Goal: Check status: Check status

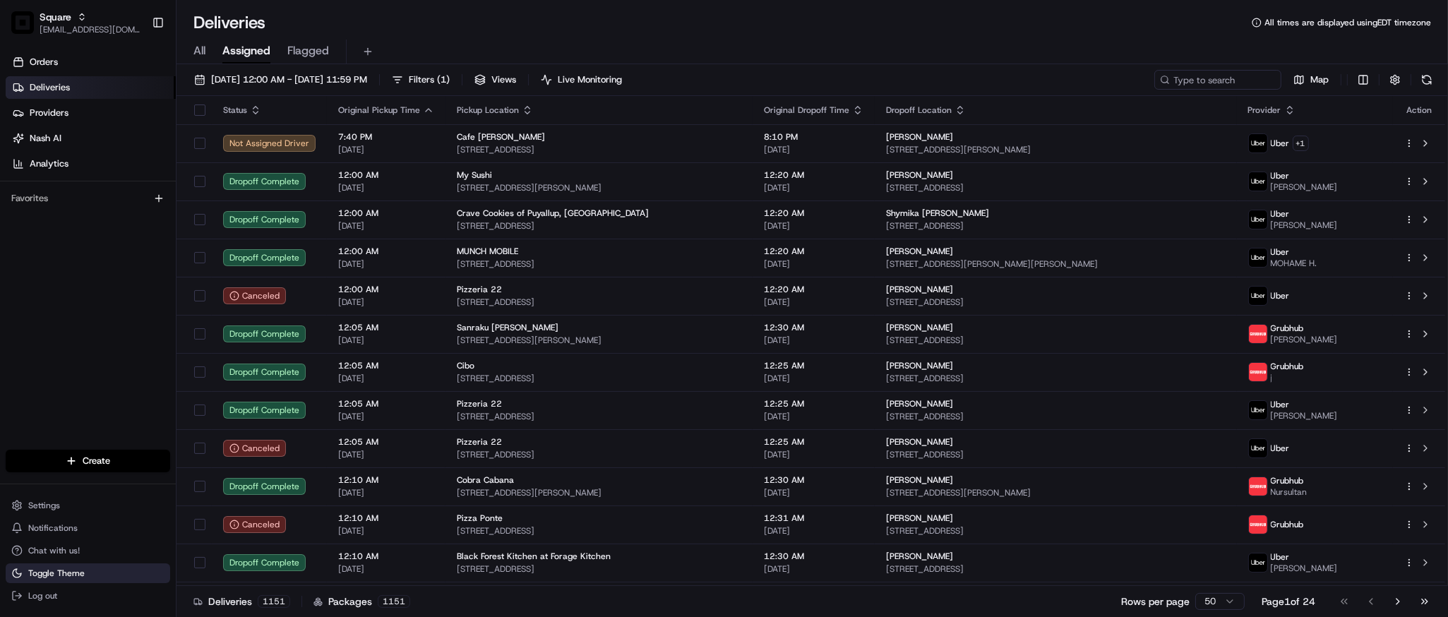
click at [53, 575] on span "Toggle Theme" at bounding box center [56, 573] width 56 height 11
click at [61, 572] on span "Toggle Theme" at bounding box center [56, 573] width 56 height 11
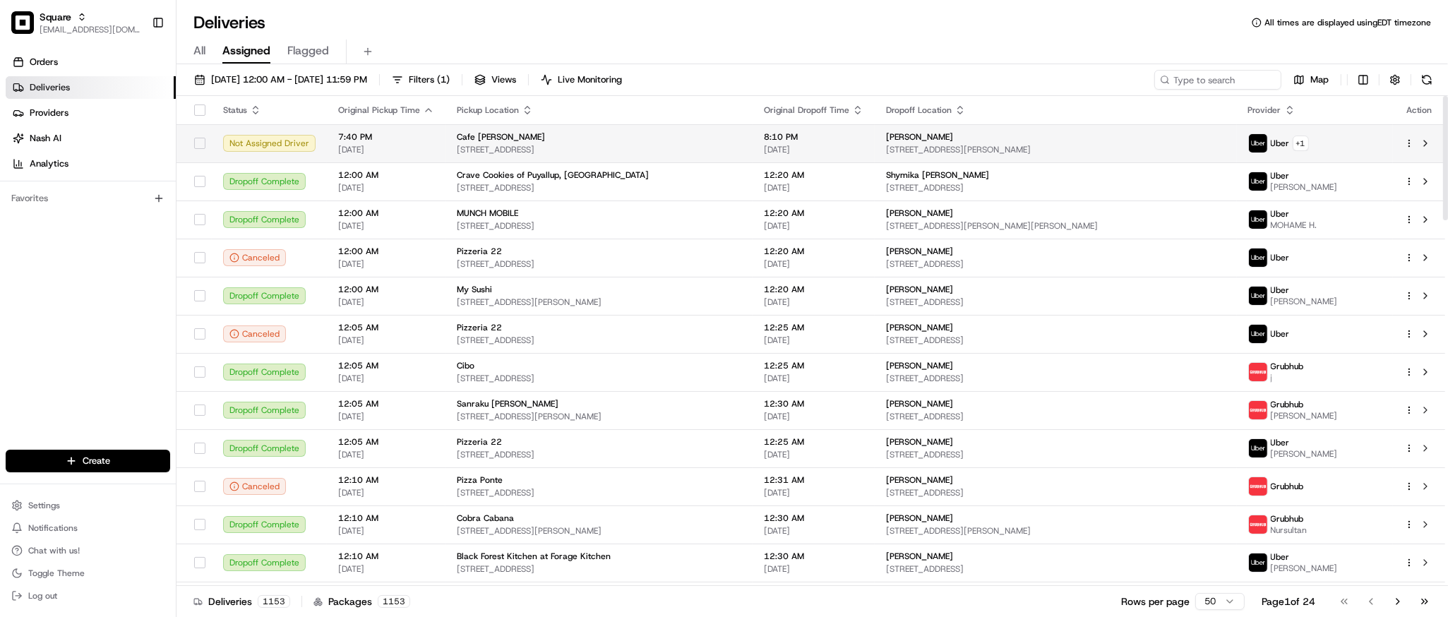
click at [558, 140] on div "Cafe Citti" at bounding box center [599, 136] width 284 height 11
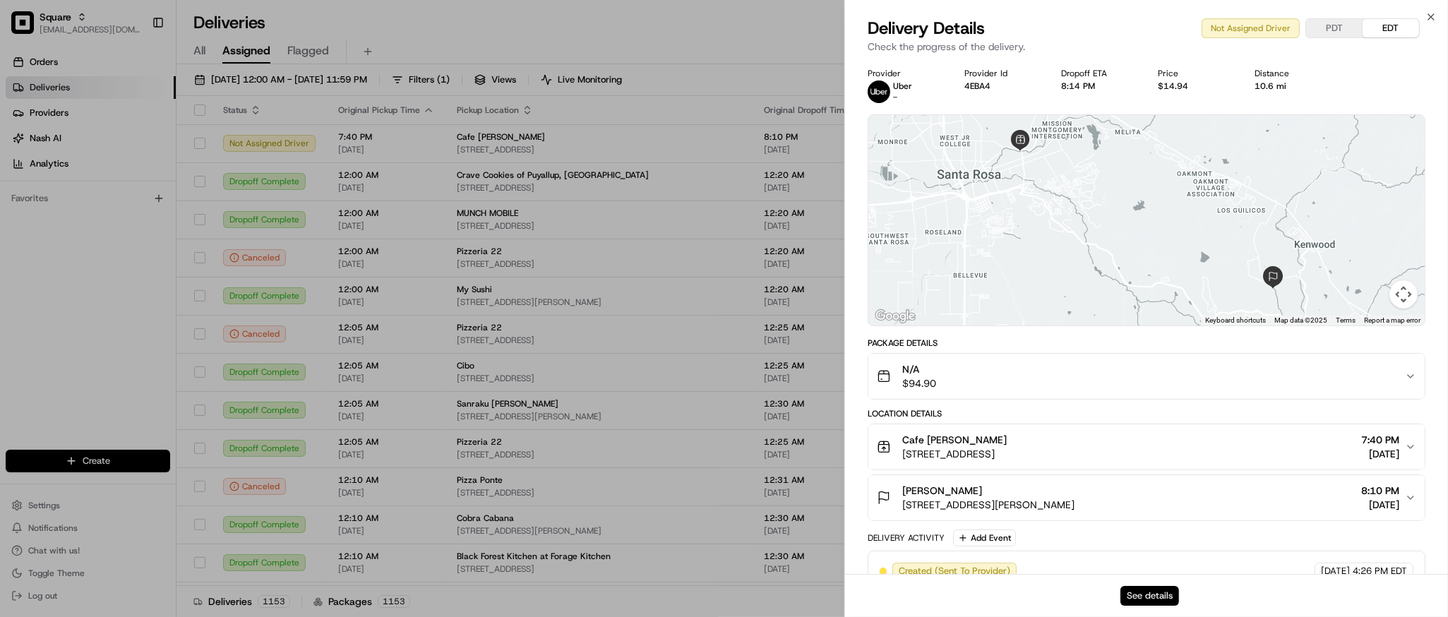
click at [1139, 600] on button "See details" at bounding box center [1149, 596] width 59 height 20
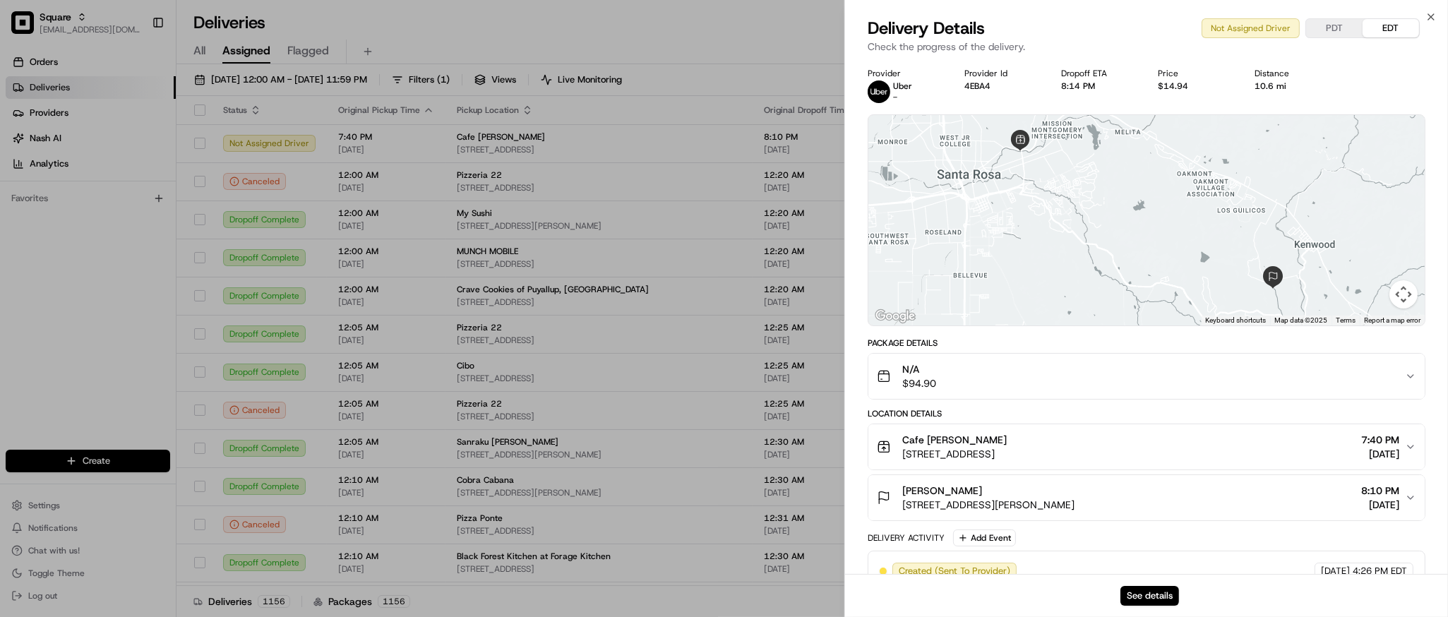
click at [1312, 99] on div "Provider Uber - Provider Id 4EBA4 Dropoff ETA 8:14 PM Price $14.94 Distance 10.…" at bounding box center [1147, 85] width 558 height 35
click at [1148, 596] on button "See details" at bounding box center [1149, 596] width 59 height 20
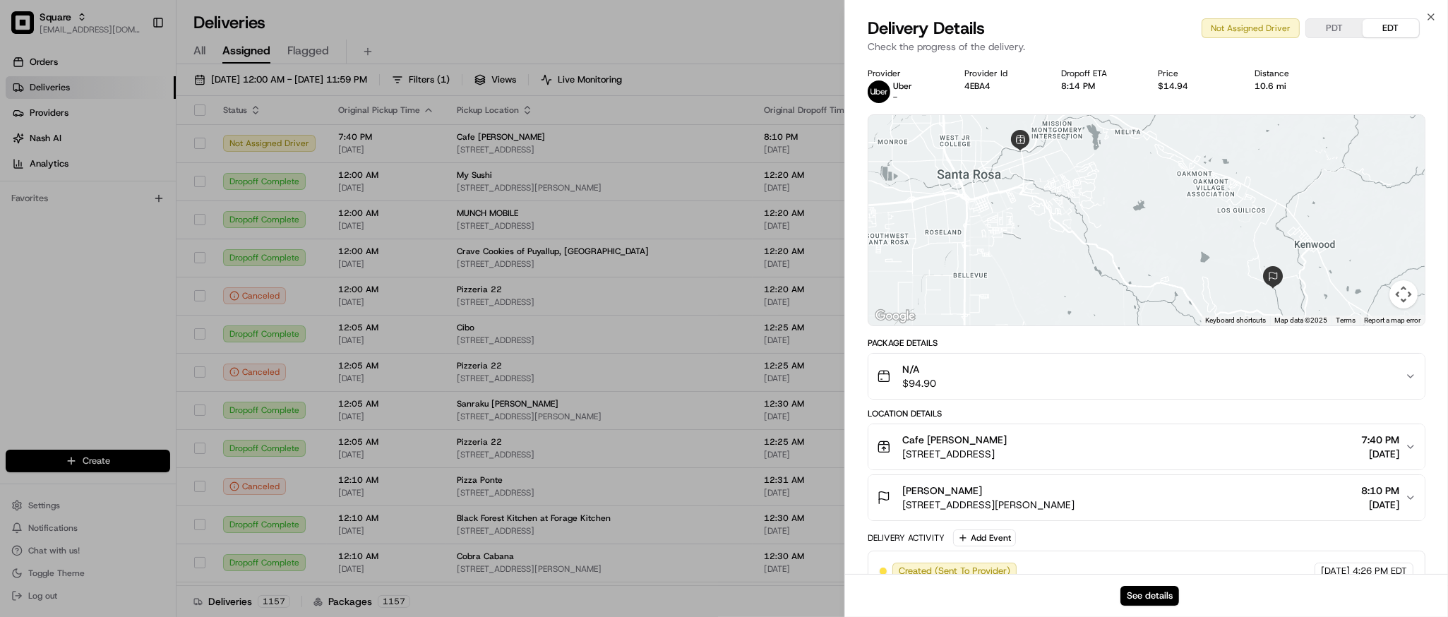
click at [1378, 83] on div "Provider Uber - Provider Id 4EBA4 Dropoff ETA 8:14 PM Price $14.94 Distance 10.…" at bounding box center [1147, 85] width 558 height 35
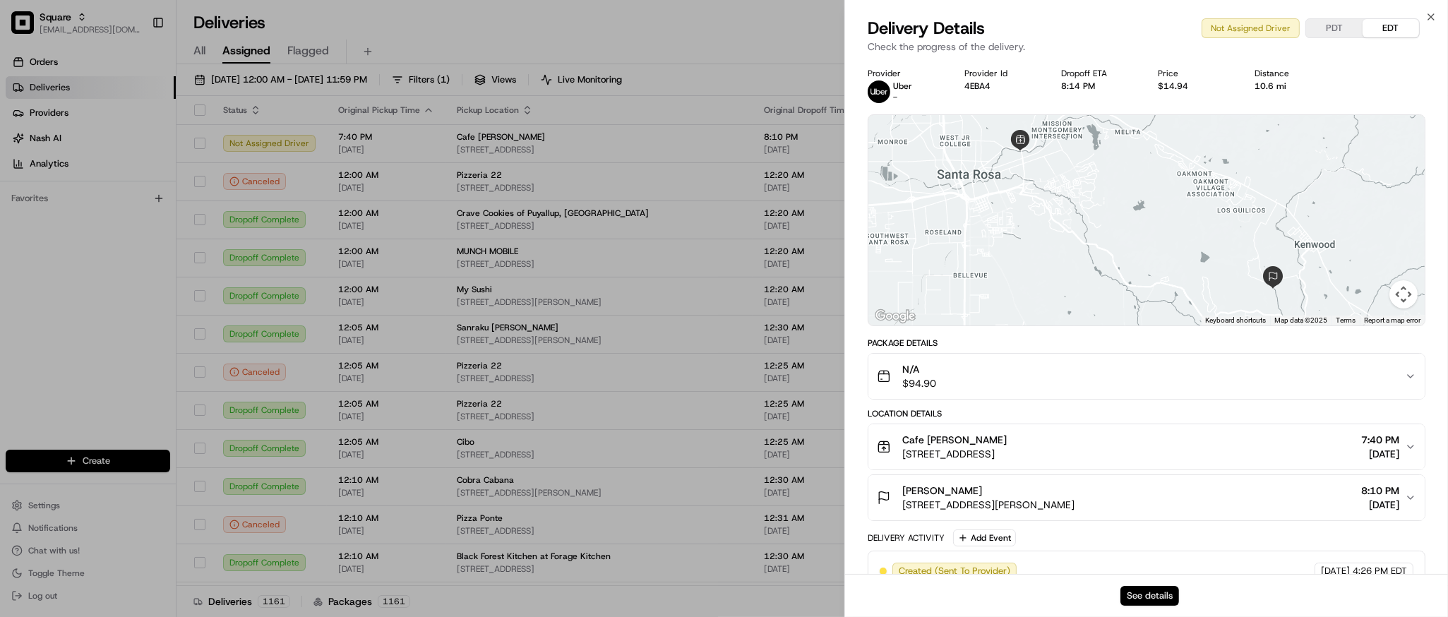
click at [1150, 592] on button "See details" at bounding box center [1149, 596] width 59 height 20
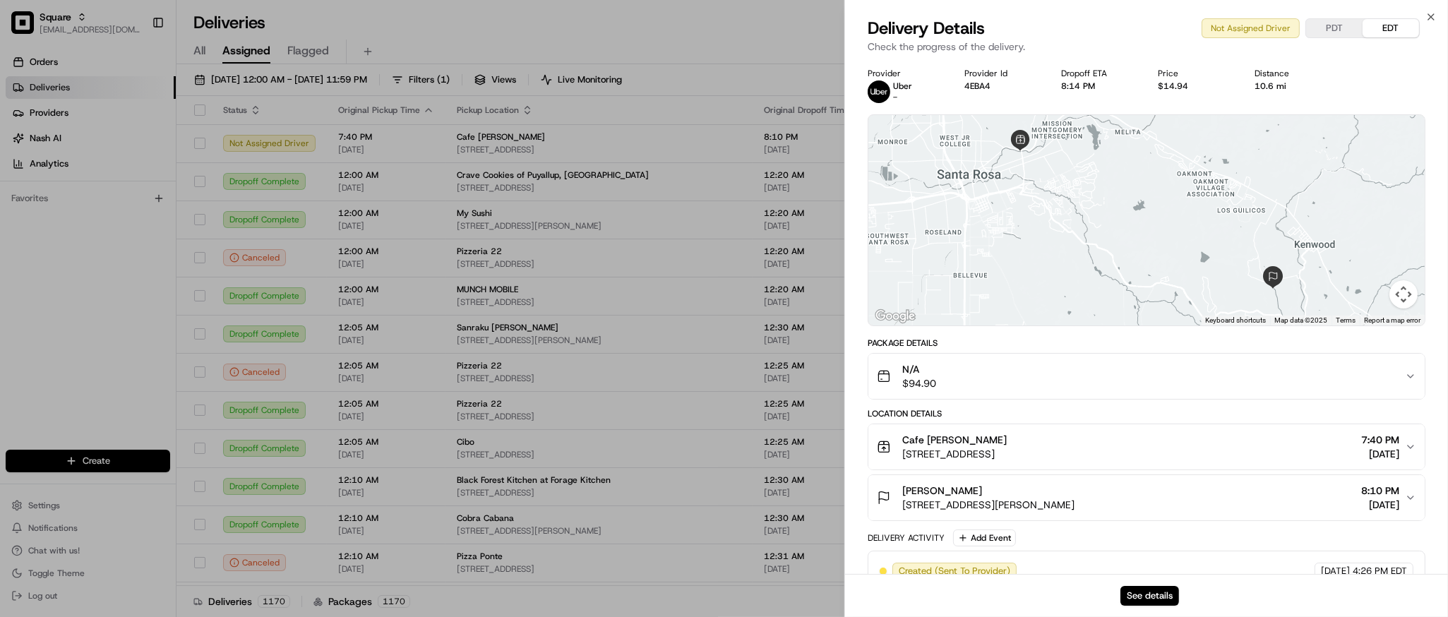
click at [1324, 90] on div "10.6 mi" at bounding box center [1291, 85] width 74 height 11
